Goal: Task Accomplishment & Management: Use online tool/utility

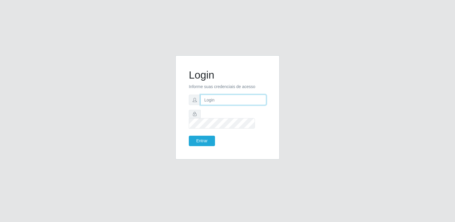
click at [247, 105] on input "text" at bounding box center [233, 100] width 66 height 10
type input "[EMAIL_ADDRESS][DOMAIN_NAME]"
click at [189, 136] on button "Entrar" at bounding box center [202, 141] width 26 height 10
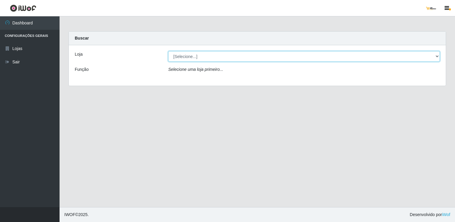
click at [254, 57] on select "[Selecione...] [GEOGRAPHIC_DATA]" at bounding box center [304, 56] width 272 height 10
select select "168"
click at [168, 51] on select "[Selecione...] [GEOGRAPHIC_DATA]" at bounding box center [304, 56] width 272 height 10
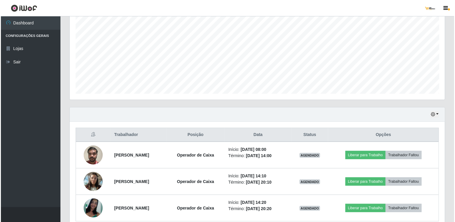
scroll to position [145, 0]
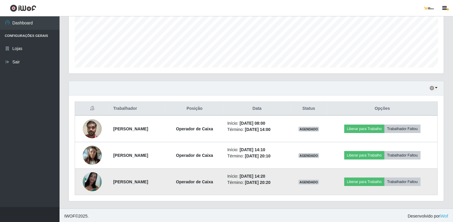
click at [94, 183] on img at bounding box center [92, 181] width 19 height 19
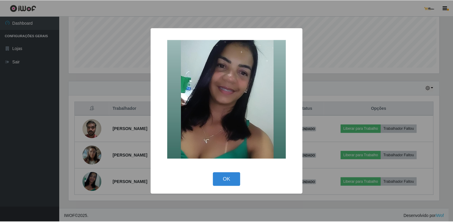
scroll to position [124, 373]
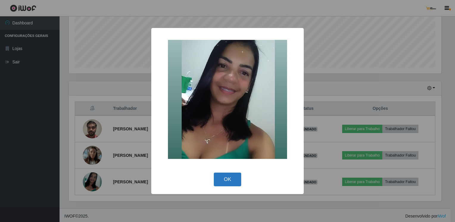
click at [231, 175] on button "OK" at bounding box center [228, 180] width 28 height 14
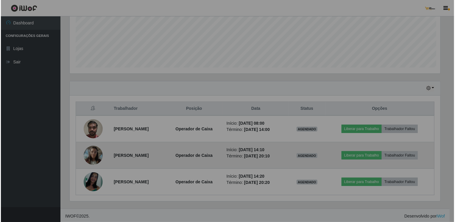
scroll to position [124, 375]
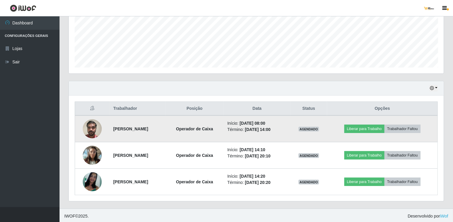
click at [88, 133] on img at bounding box center [92, 128] width 19 height 25
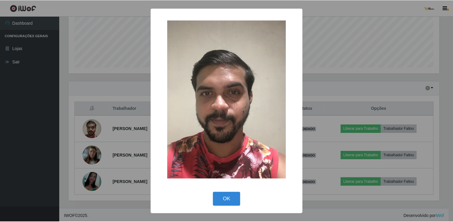
scroll to position [124, 373]
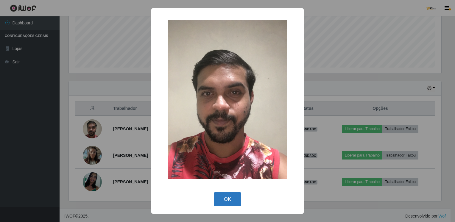
click at [222, 195] on button "OK" at bounding box center [228, 199] width 28 height 14
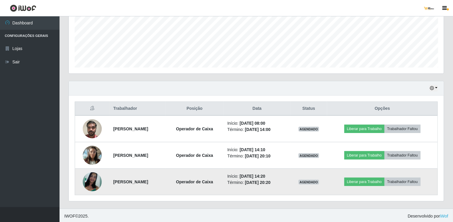
scroll to position [124, 375]
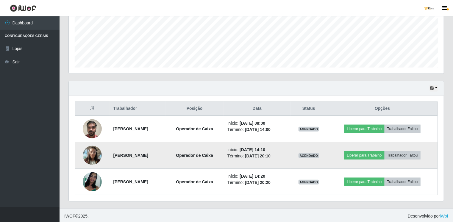
click at [81, 150] on td at bounding box center [92, 155] width 35 height 27
click at [93, 156] on img at bounding box center [92, 155] width 19 height 25
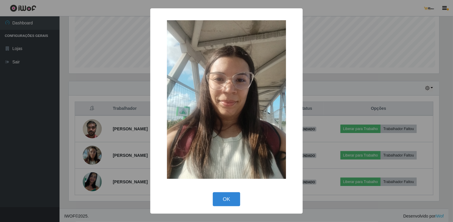
scroll to position [124, 373]
click at [227, 199] on button "OK" at bounding box center [228, 199] width 28 height 14
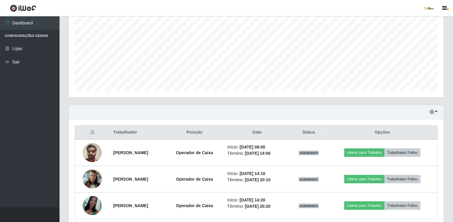
scroll to position [0, 0]
